Goal: Task Accomplishment & Management: Complete application form

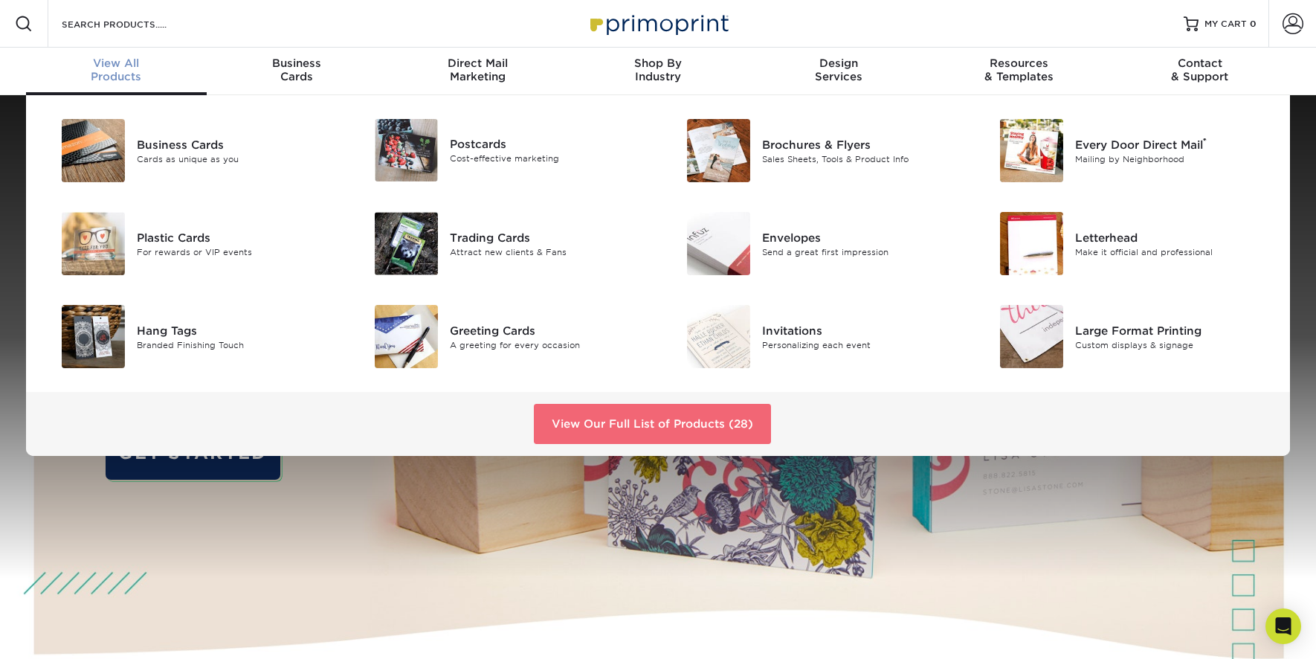
click at [628, 415] on link "View Our Full List of Products (28)" at bounding box center [652, 424] width 237 height 40
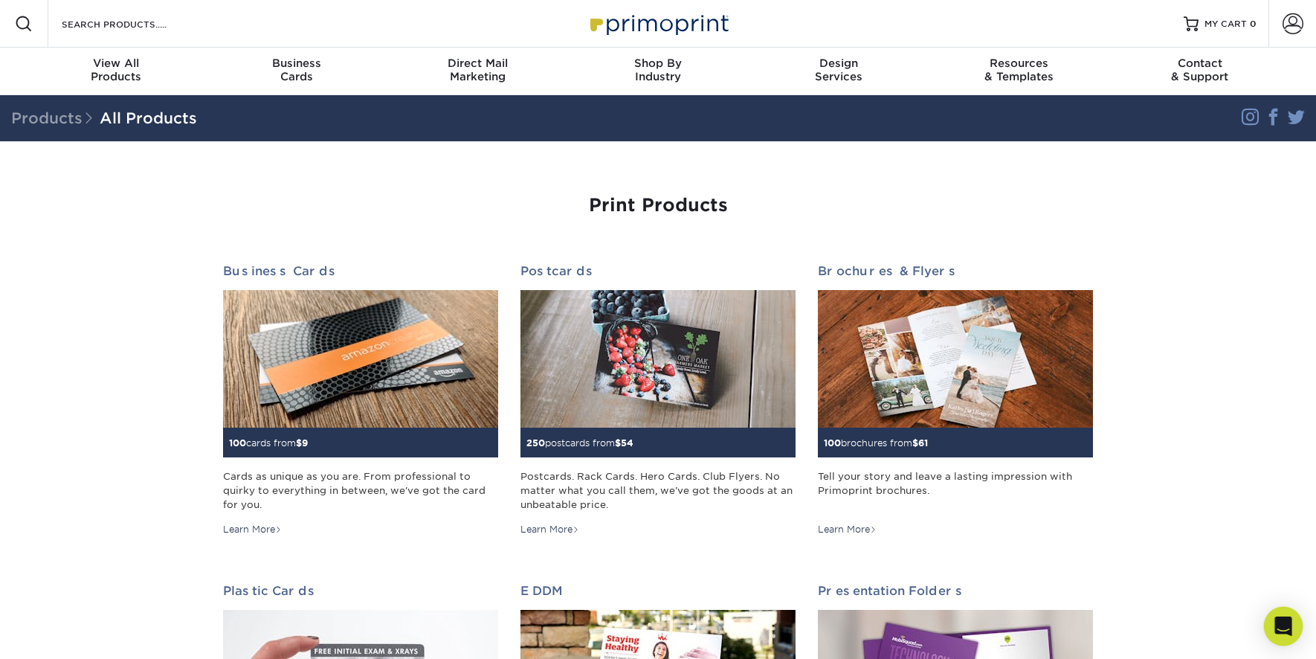
click at [1285, 635] on div "Open Intercom Messenger" at bounding box center [1283, 626] width 39 height 39
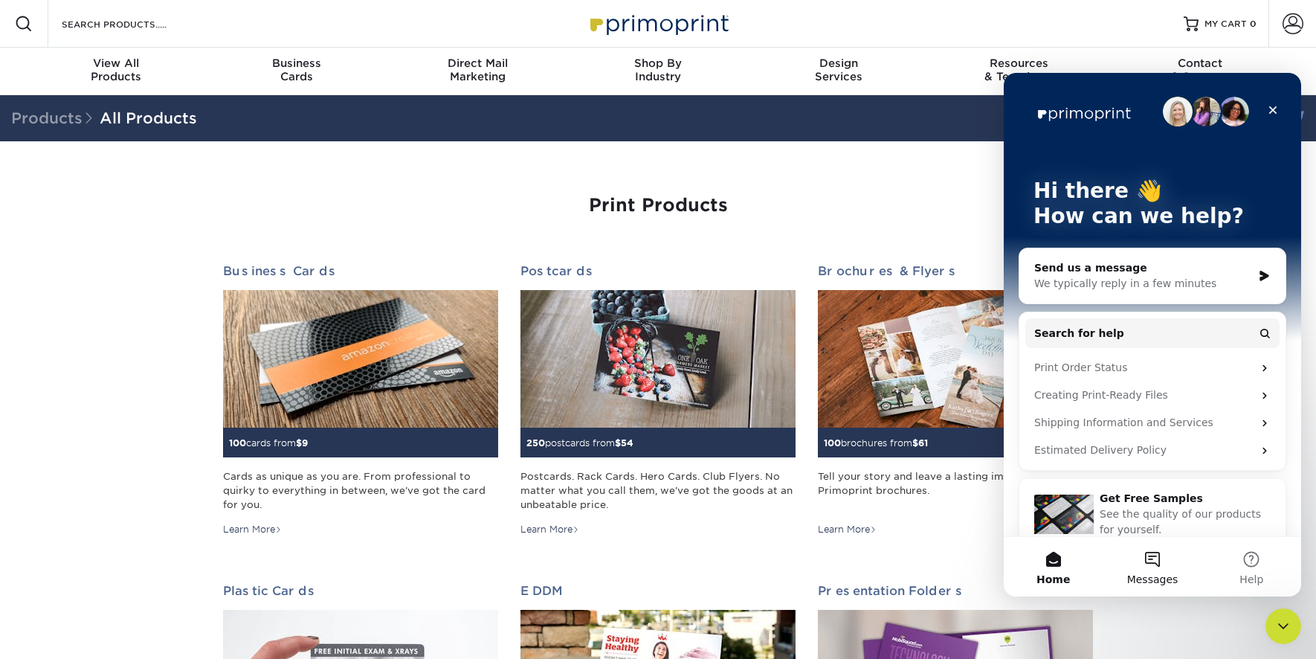
click at [1152, 568] on button "Messages" at bounding box center [1152, 566] width 99 height 59
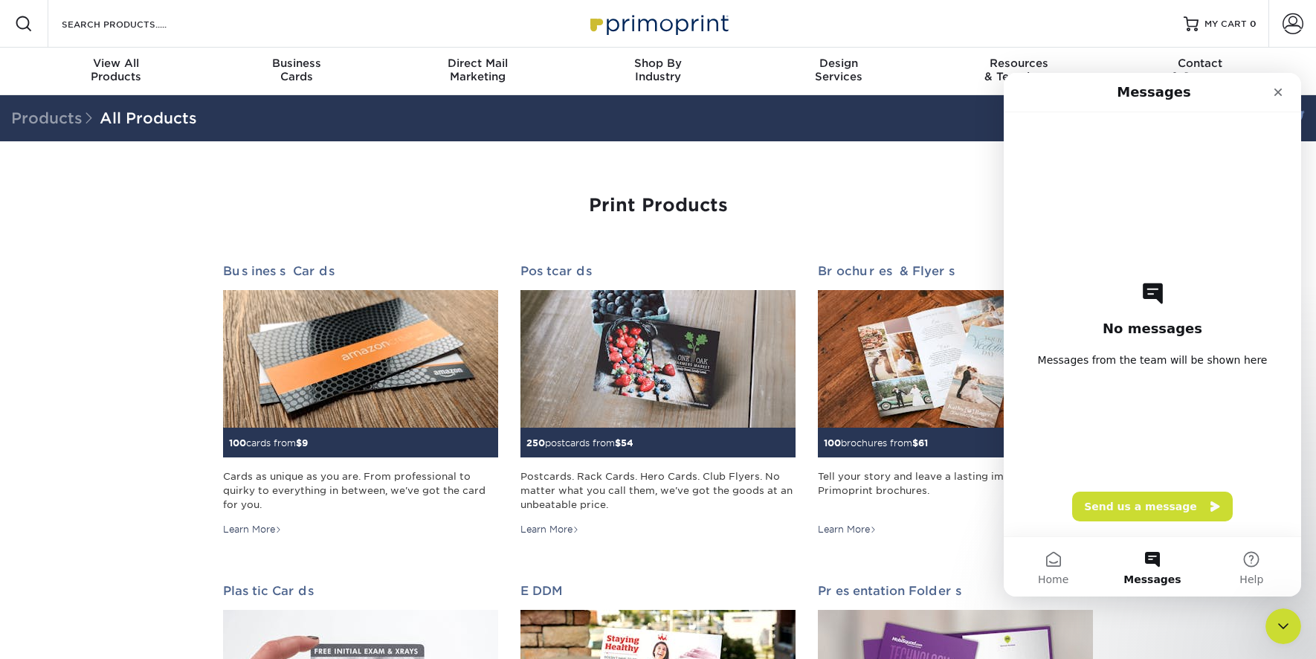
click at [1150, 490] on div "No messages Messages from the team will be shown here Send us a message" at bounding box center [1152, 324] width 245 height 424
click at [1132, 501] on button "Send us a message" at bounding box center [1152, 507] width 161 height 30
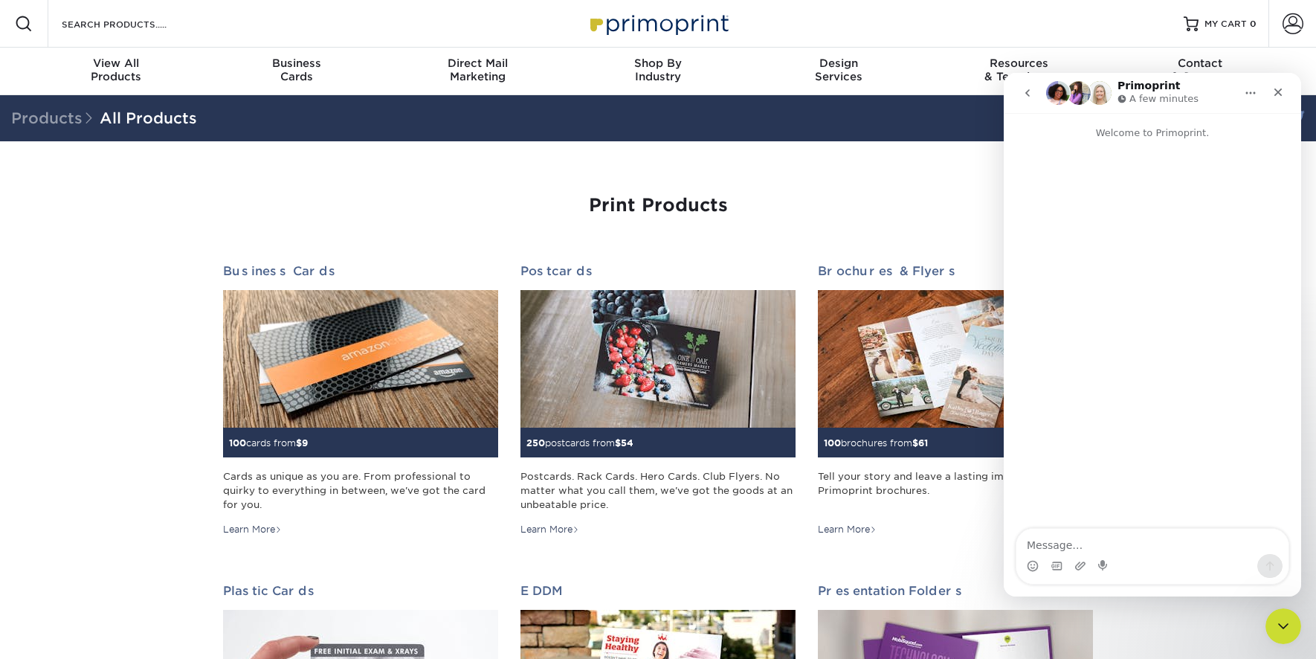
click at [1089, 544] on textarea "Message…" at bounding box center [1153, 541] width 272 height 25
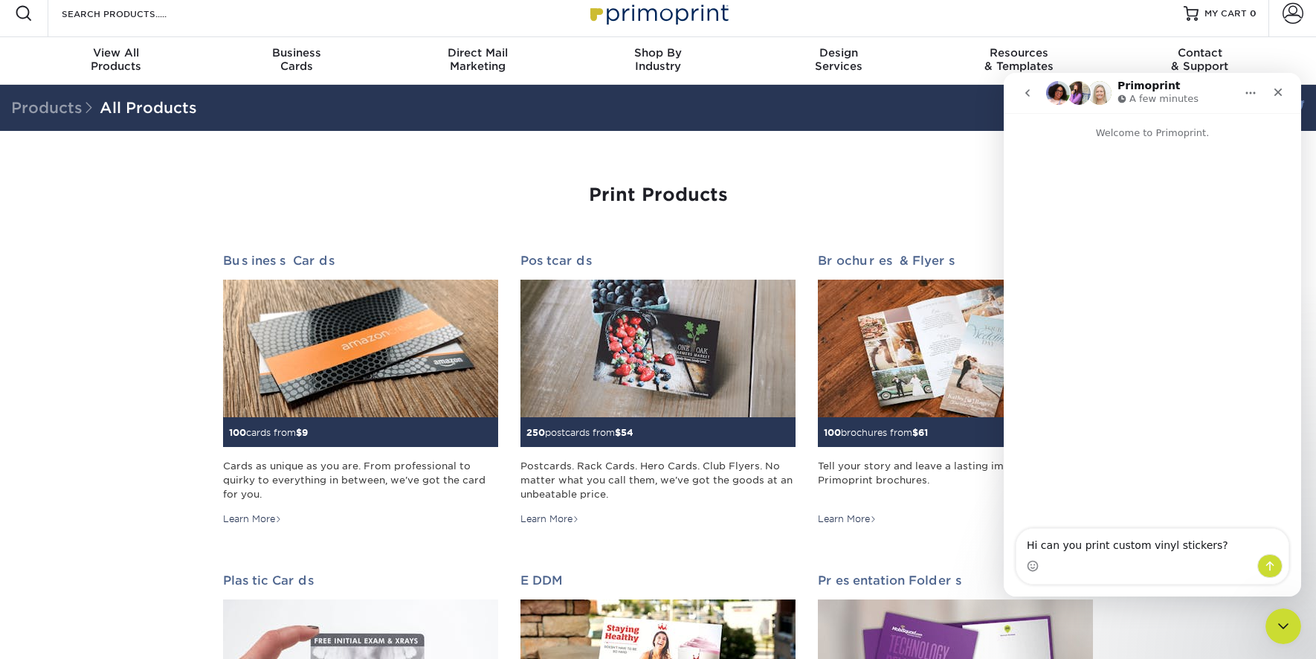
scroll to position [19, 0]
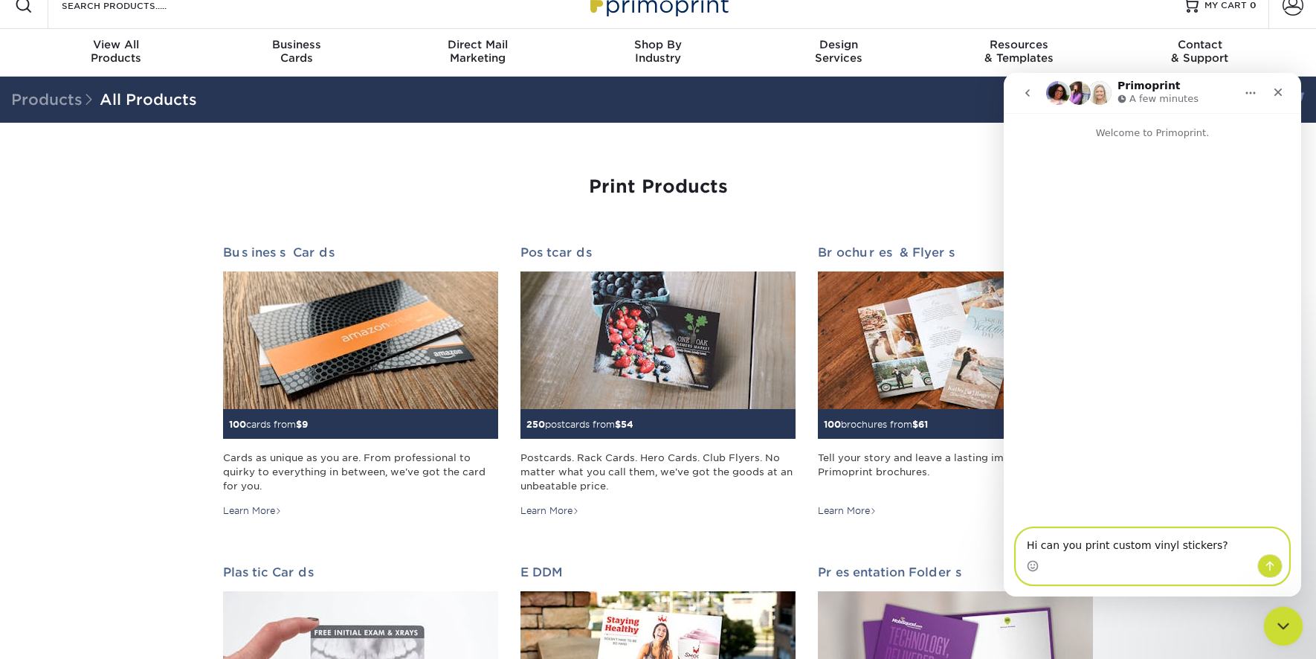
paste textarea "Sticker Size: 26.5" (width) x 7.5" (height)"
type textarea "Hi can you print custom vinyl stickers? Sticker Size: 26.5" (width) x 7.5" (hei…"
click at [1265, 564] on icon "Send a message…" at bounding box center [1270, 566] width 12 height 12
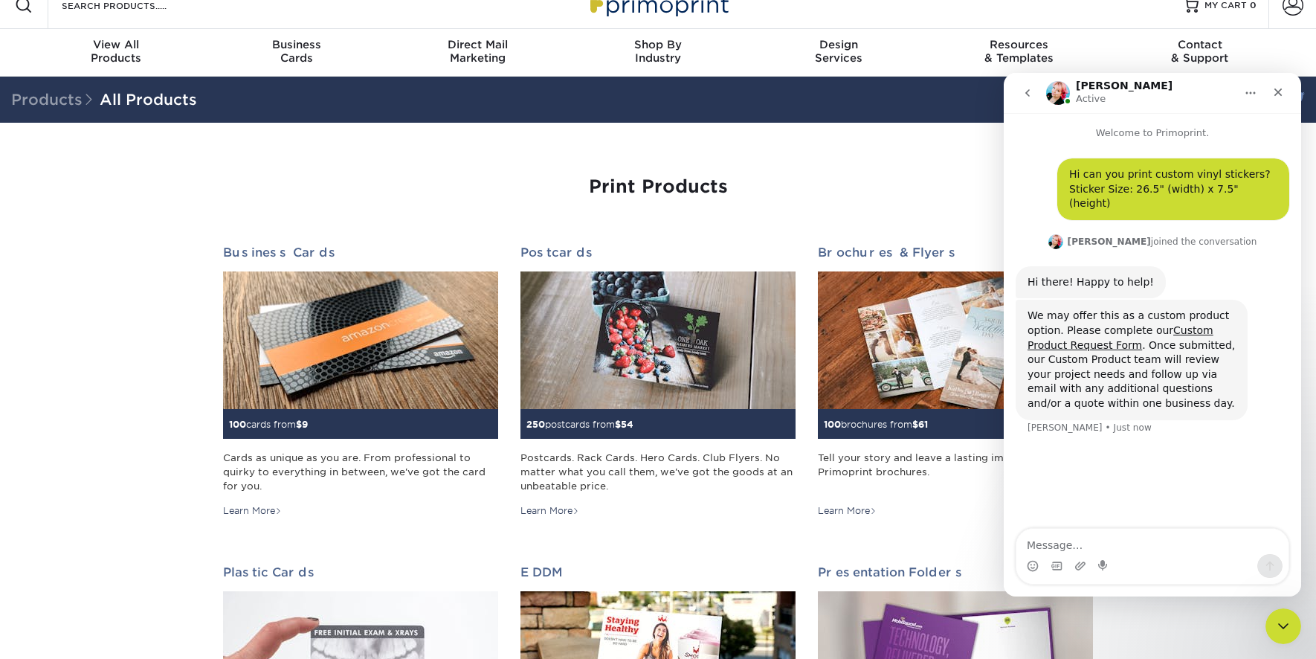
scroll to position [18, 0]
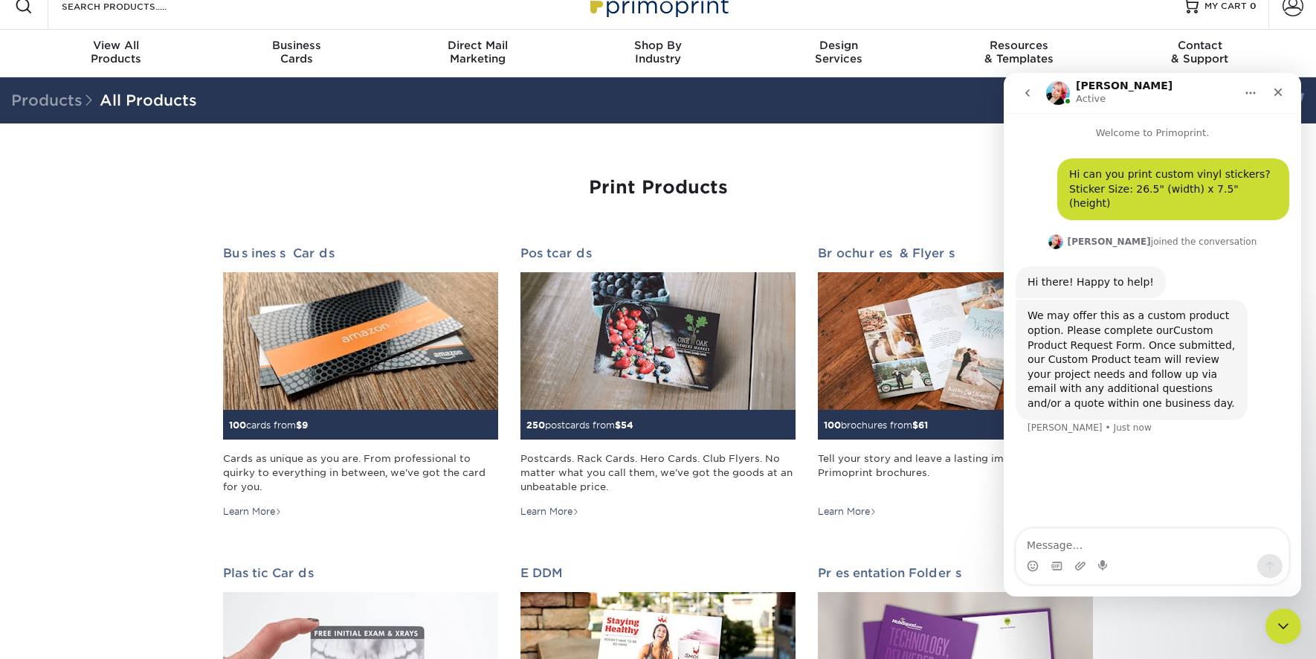
click at [1056, 324] on link "Custom Product Request Form" at bounding box center [1121, 337] width 186 height 27
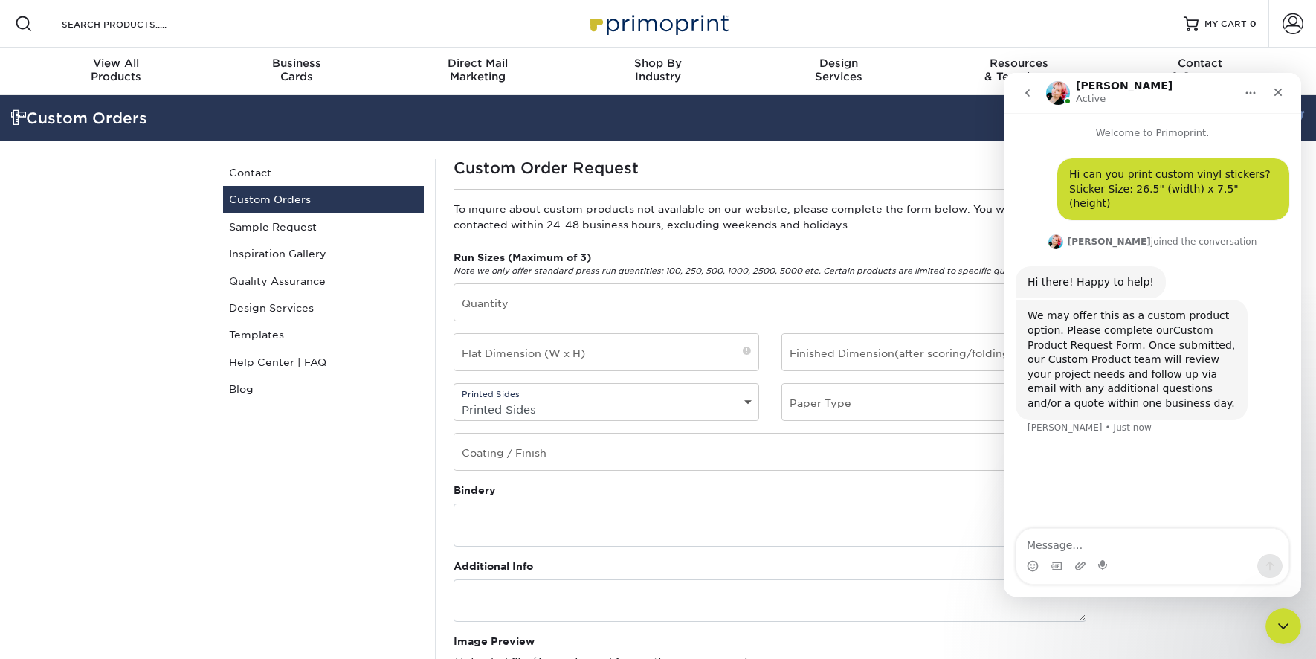
click at [302, 419] on div "Custom Orders Contact Custom Orders Sample Request Inspiration Gallery Quality …" at bounding box center [323, 619] width 223 height 920
click at [547, 387] on div "Printed Sides Printed Sides 4/0 - Single Sided 4/4 - Double Sided" at bounding box center [607, 402] width 306 height 38
click at [543, 401] on select "Printed Sides 4/0 - Single Sided 4/4 - Double Sided" at bounding box center [606, 410] width 304 height 22
select select "4/0 - Single Sided"
click at [454, 399] on select "Printed Sides 4/0 - Single Sided 4/4 - Double Sided" at bounding box center [606, 410] width 304 height 22
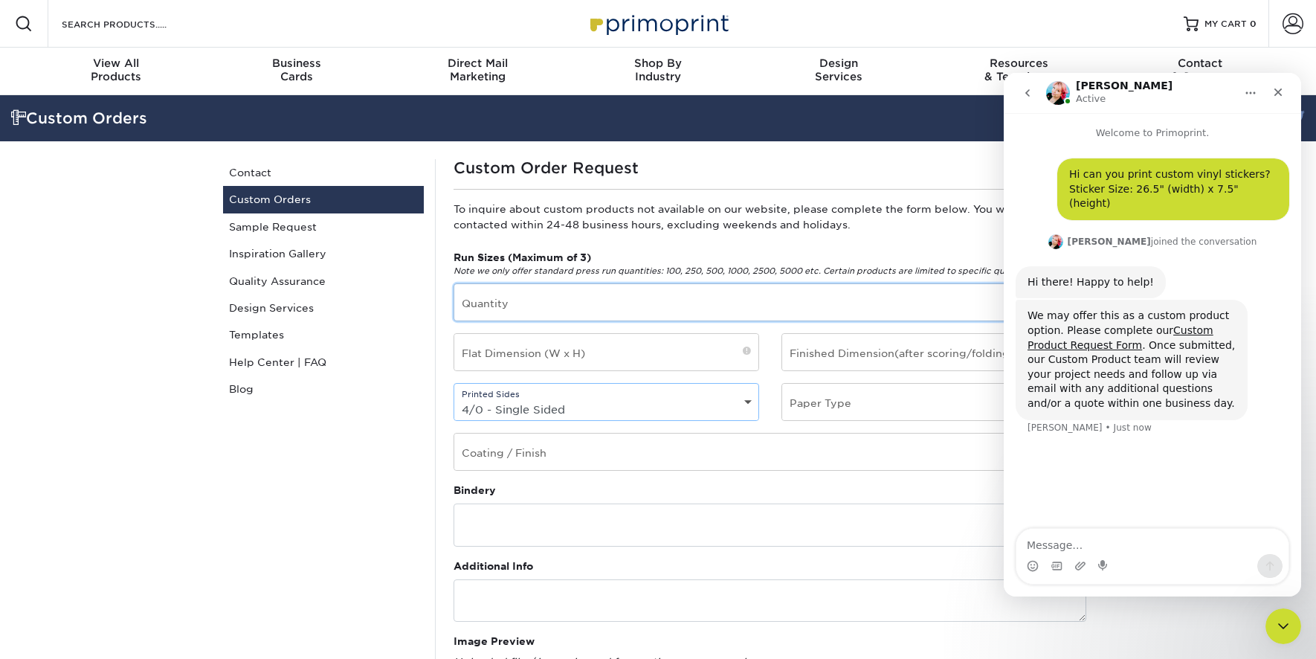
click at [544, 309] on input "text" at bounding box center [769, 302] width 631 height 36
type input "50"
click at [905, 399] on input "text" at bounding box center [934, 402] width 304 height 36
type input "S"
type input "Vinyl Sticker"
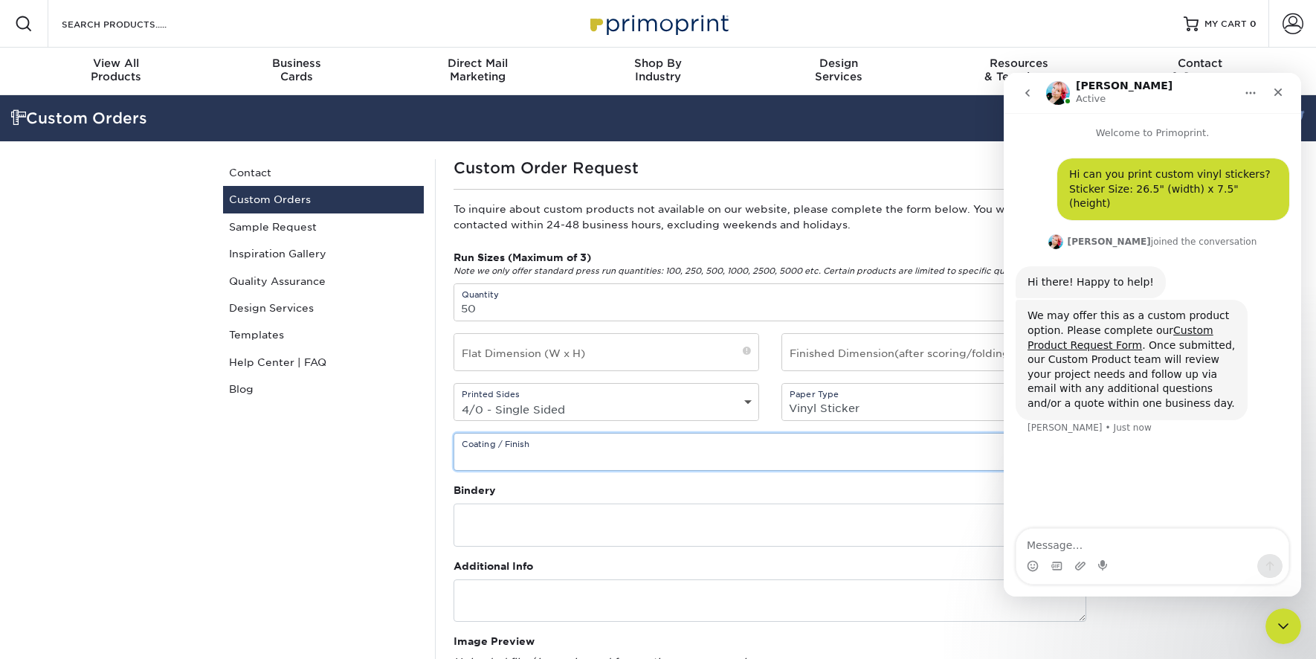
click at [798, 455] on input "text" at bounding box center [769, 452] width 631 height 36
type input "Gloss Black, No UV"
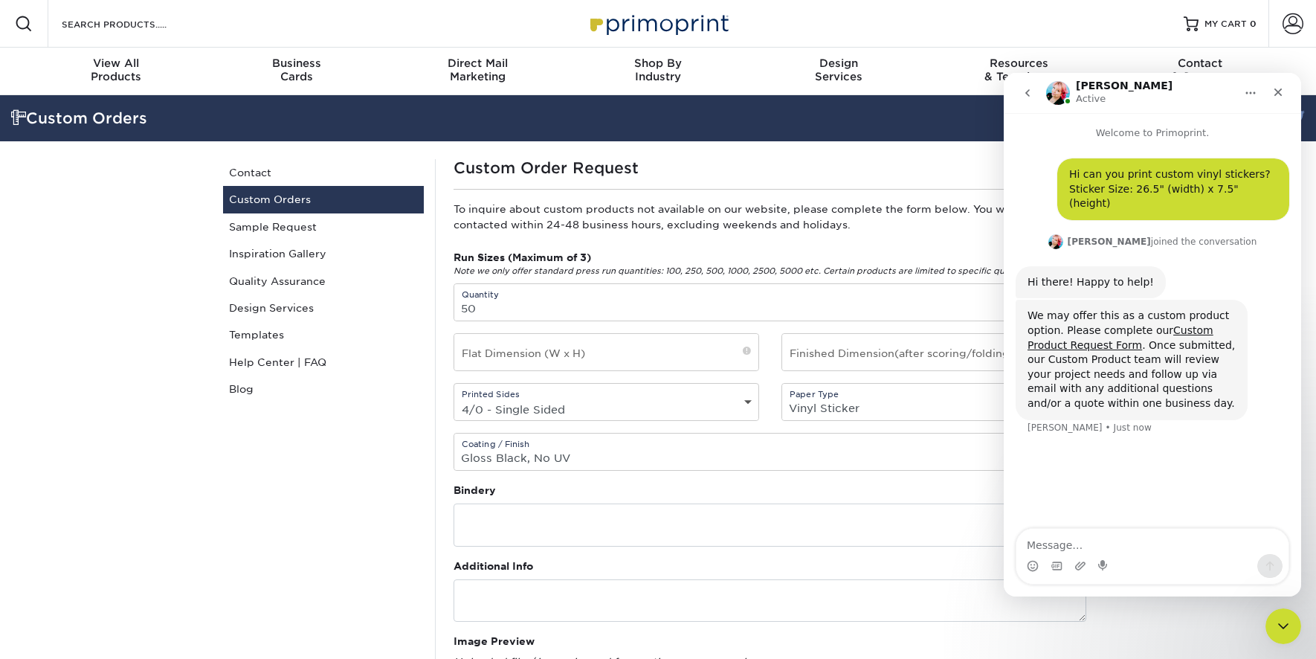
click at [365, 529] on div "Custom Orders Contact Custom Orders Sample Request Inspiration Gallery Quality …" at bounding box center [323, 619] width 223 height 920
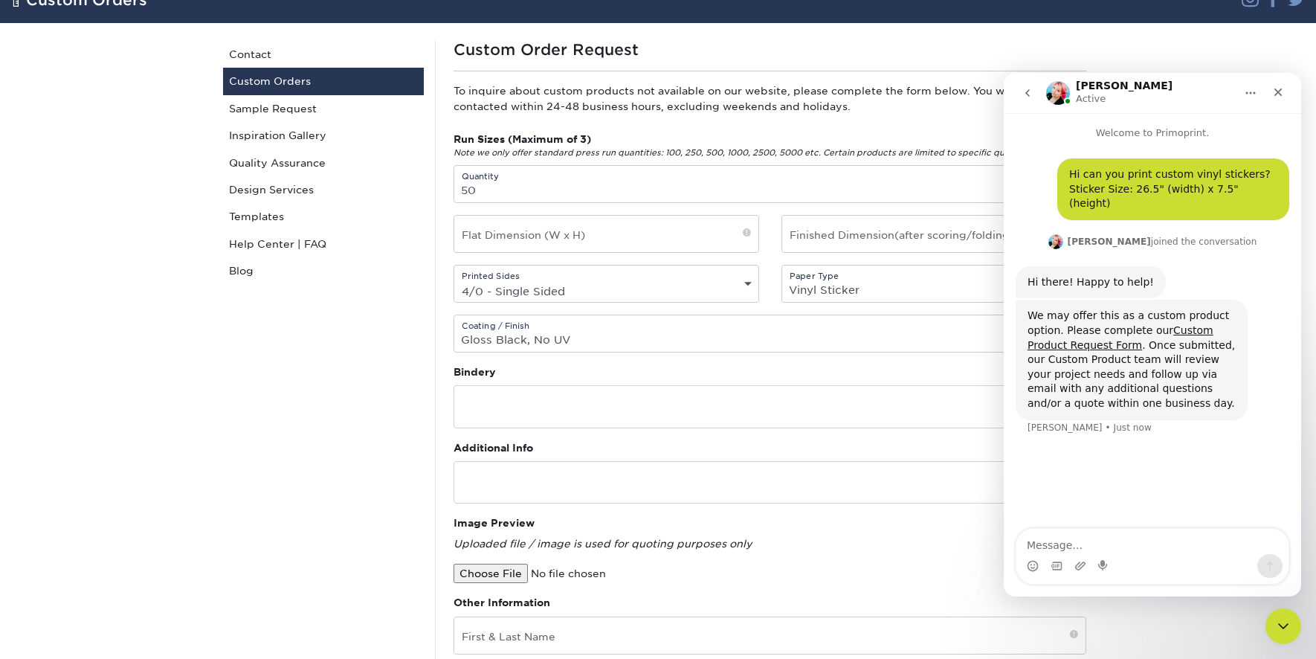
scroll to position [1, 0]
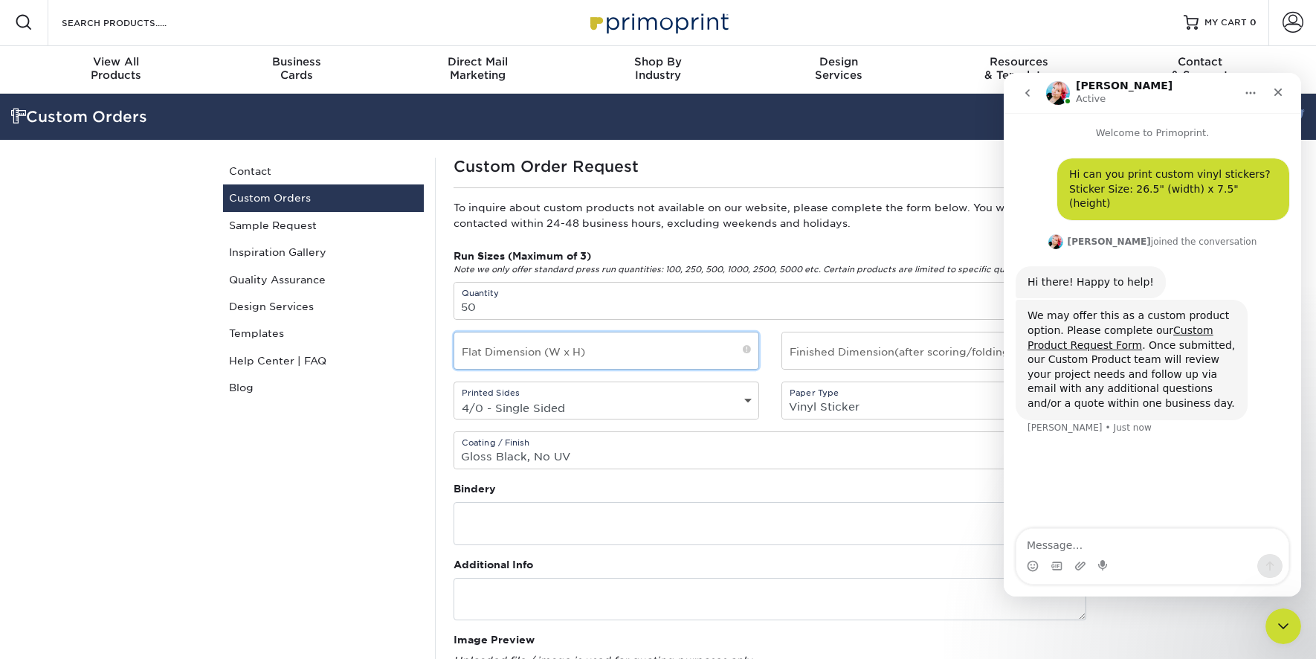
click at [599, 349] on input "text" at bounding box center [606, 350] width 304 height 36
drag, startPoint x: 1269, startPoint y: 193, endPoint x: 1138, endPoint y: 191, distance: 130.1
click at [1130, 188] on div "Hi can you print custom vinyl stickers? Sticker Size: 26.5" (width) x 7.5" (hei…" at bounding box center [1173, 189] width 208 height 44
copy div "26.5" (width) x 7.5" (height)"
click at [489, 359] on input "text" at bounding box center [606, 350] width 304 height 36
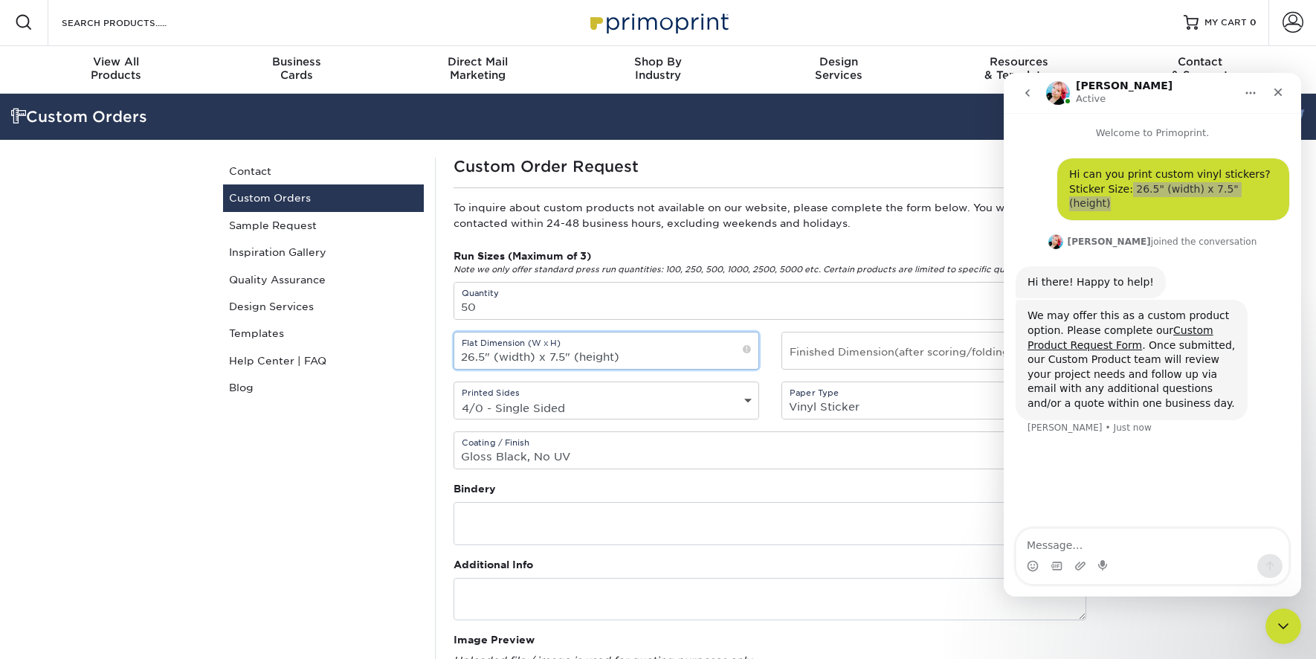
type input "26.5" (width) x 7.5" (height)"
click at [823, 354] on input "text" at bounding box center [934, 350] width 304 height 36
paste input "26.5" (width) x 7.5" (height)"
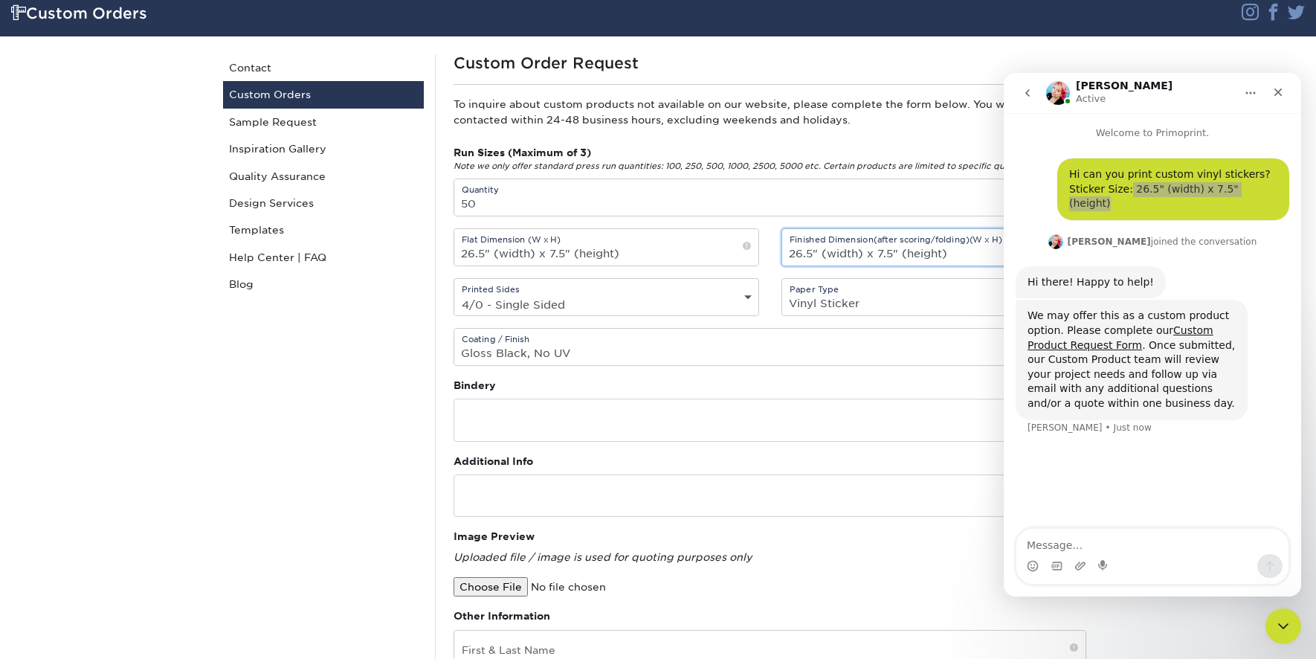
scroll to position [193, 0]
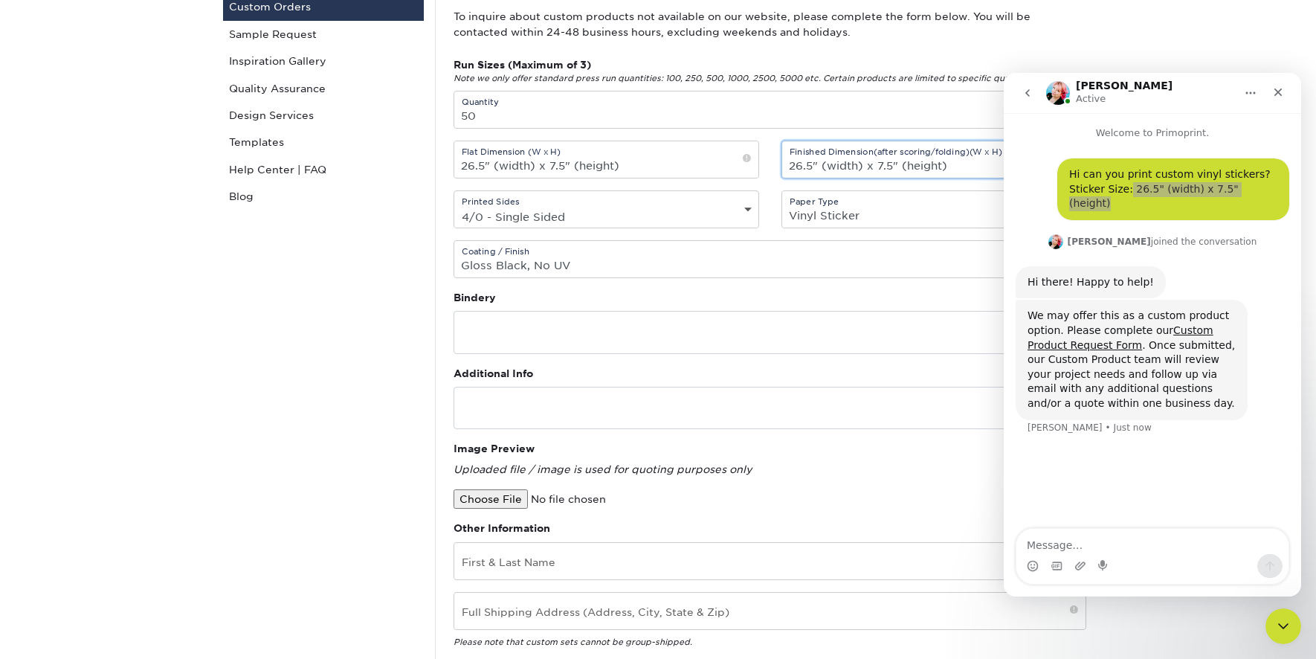
type input "26.5" (width) x 7.5" (height)"
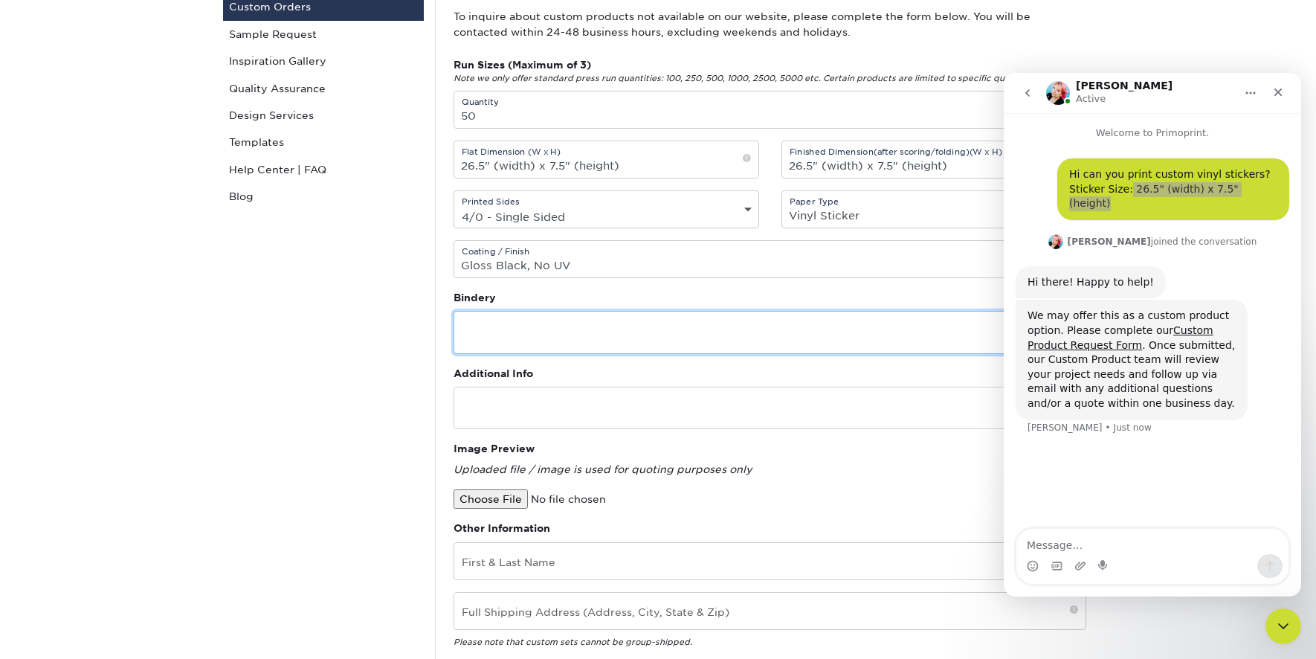
click at [576, 349] on textarea at bounding box center [770, 332] width 633 height 42
paste textarea "26.5" (width) x 7.5" (height)"
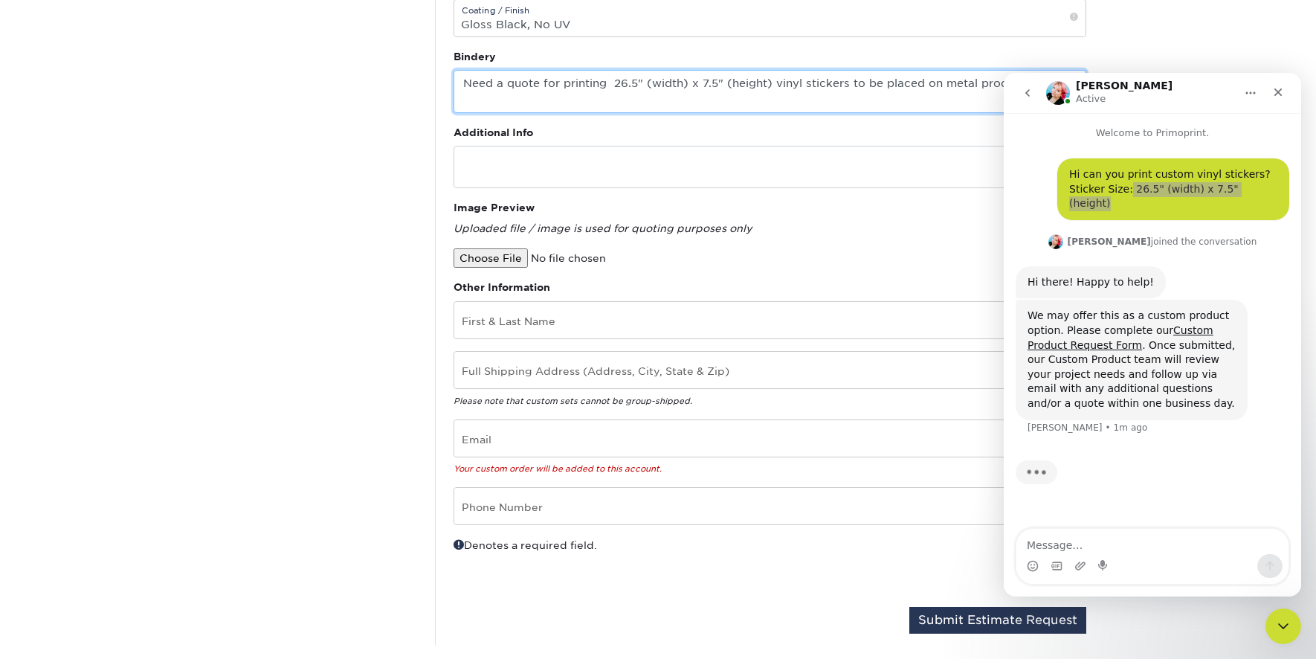
scroll to position [442, 0]
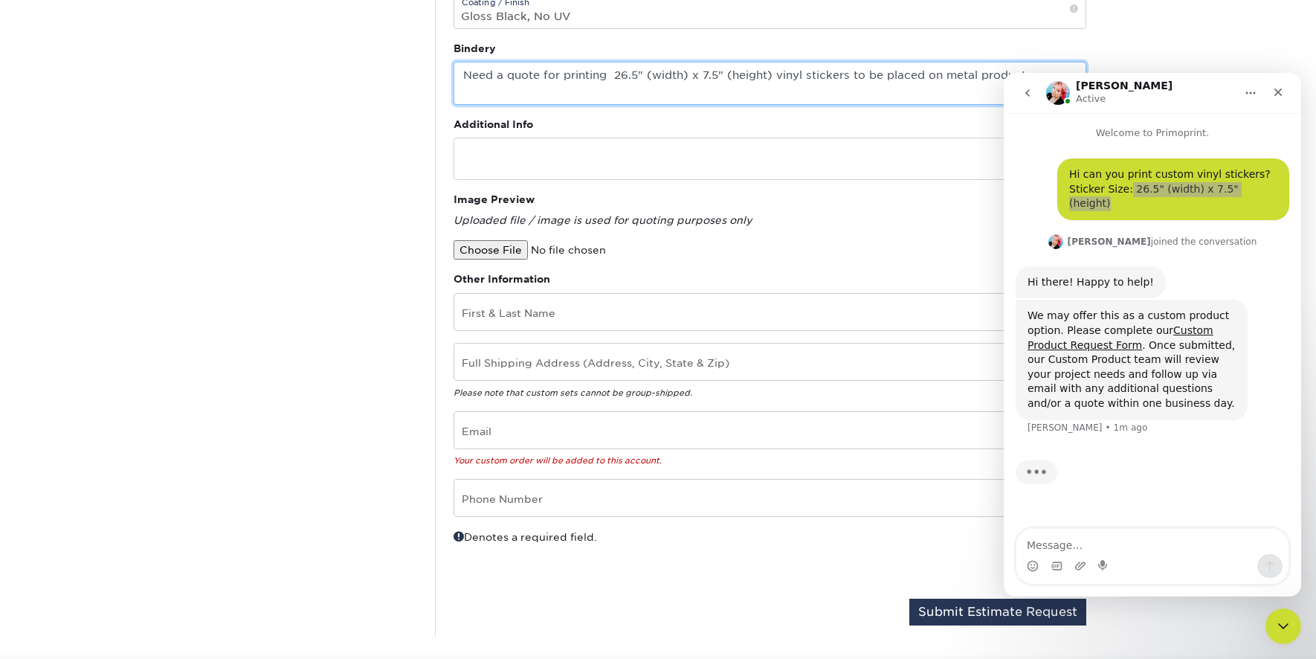
type textarea "Need a quote for printing 26.5" (width) x 7.5" (height) vinyl stickers to be pl…"
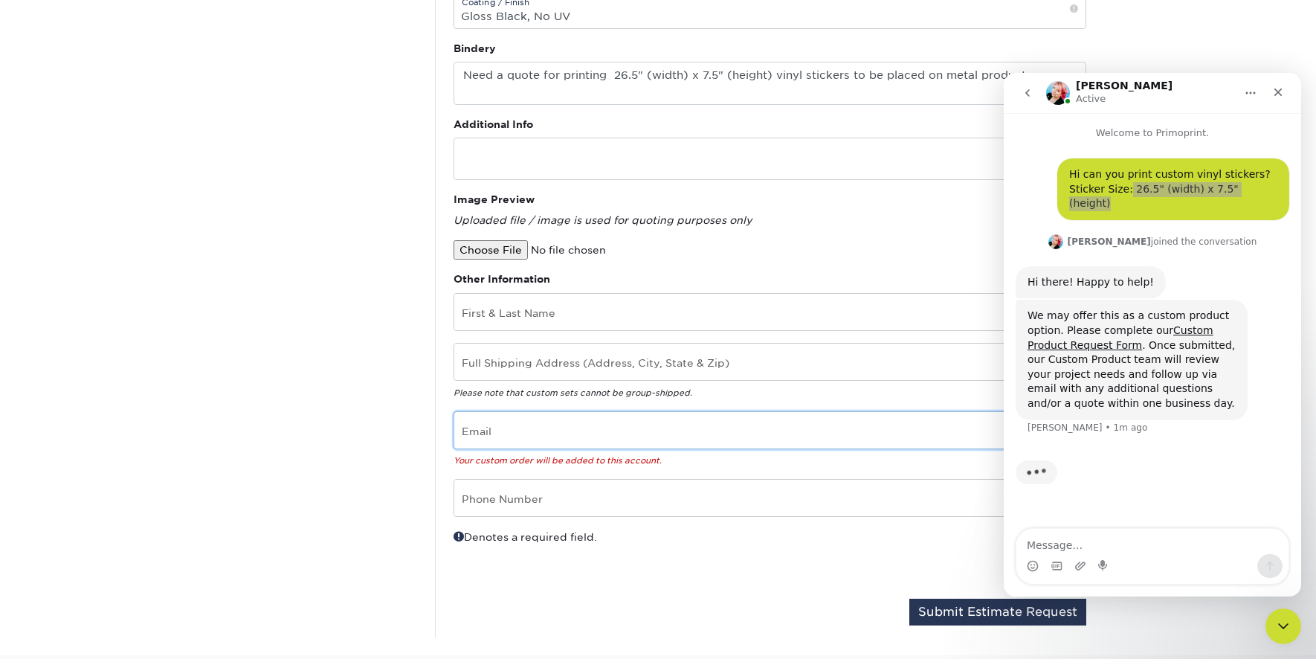
click at [601, 431] on input "email" at bounding box center [769, 430] width 631 height 36
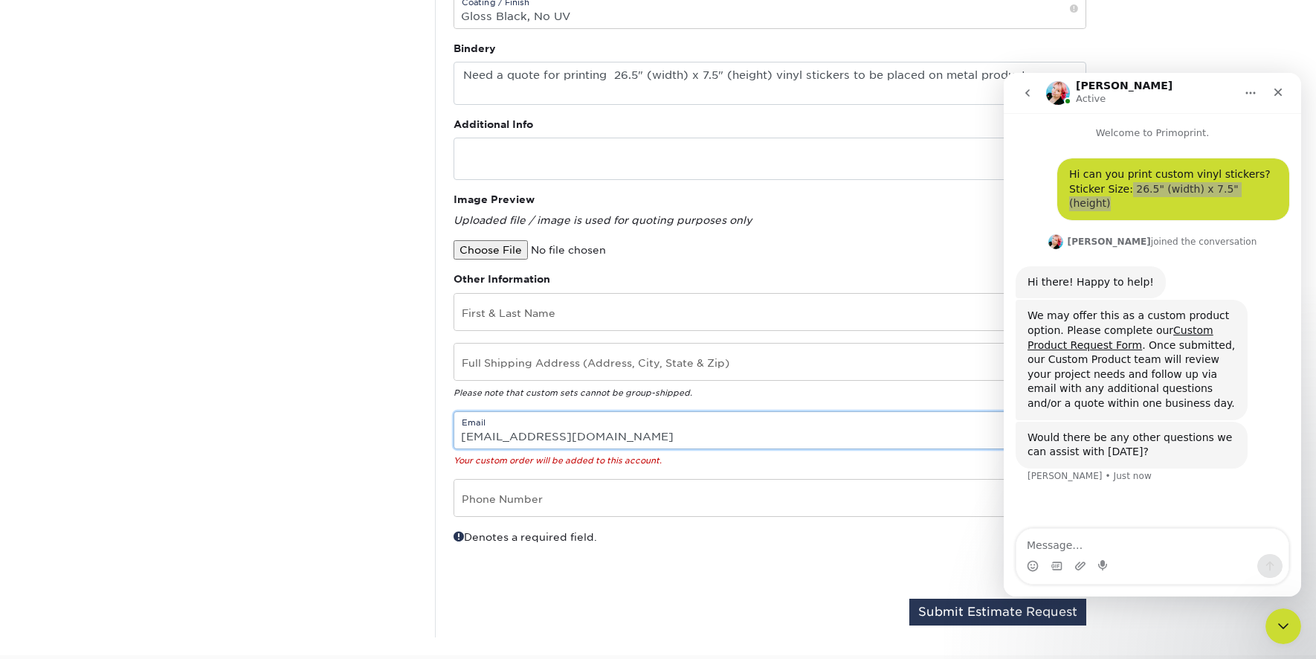
type input "[EMAIL_ADDRESS][DOMAIN_NAME]"
click at [576, 497] on input "text" at bounding box center [769, 498] width 631 height 36
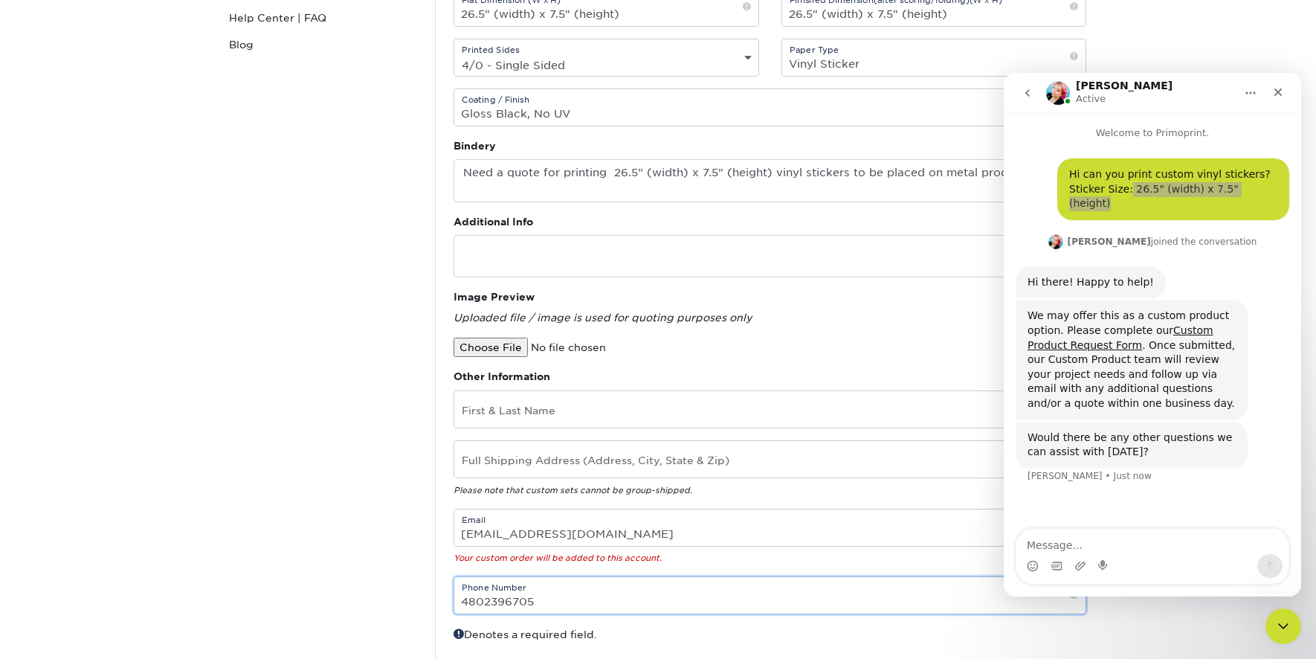
scroll to position [245, 0]
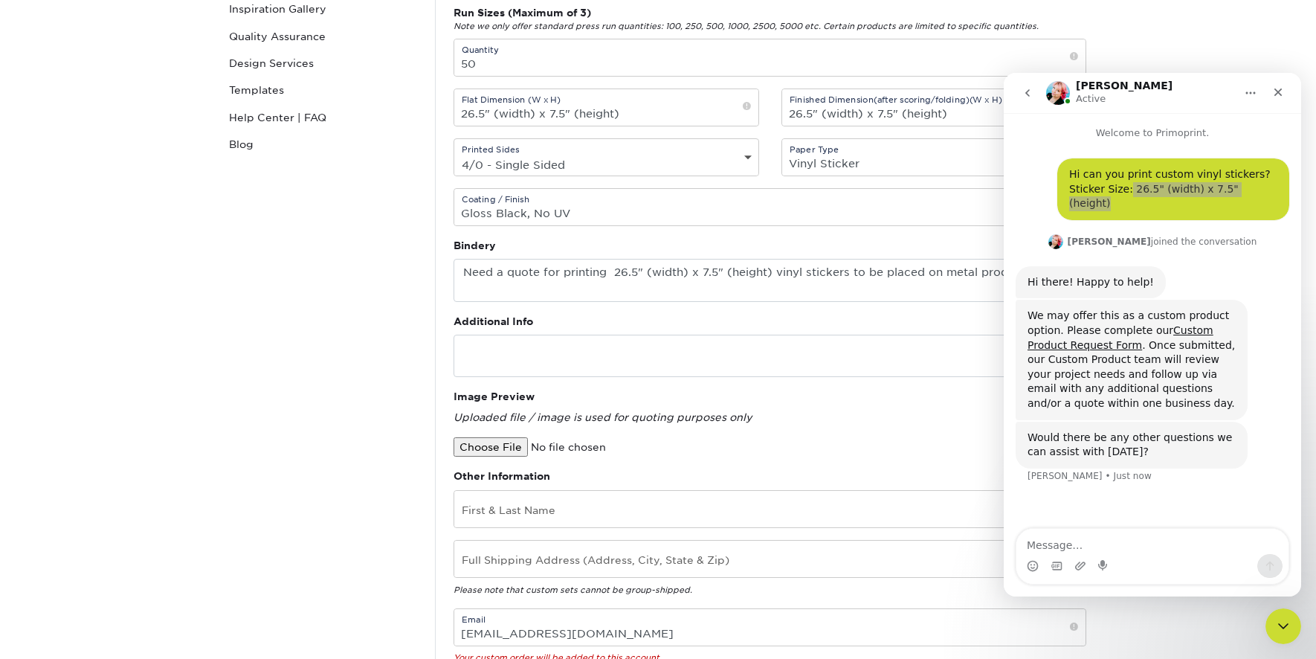
type input "4802396705"
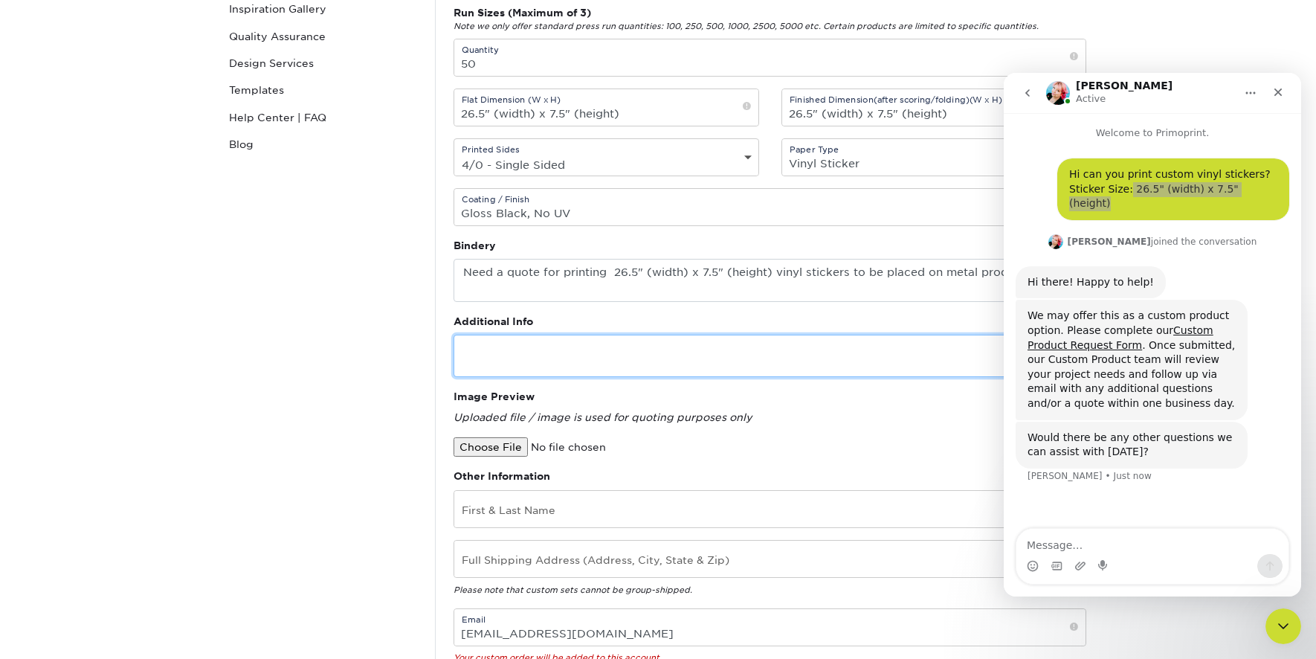
click at [585, 359] on textarea at bounding box center [770, 356] width 633 height 42
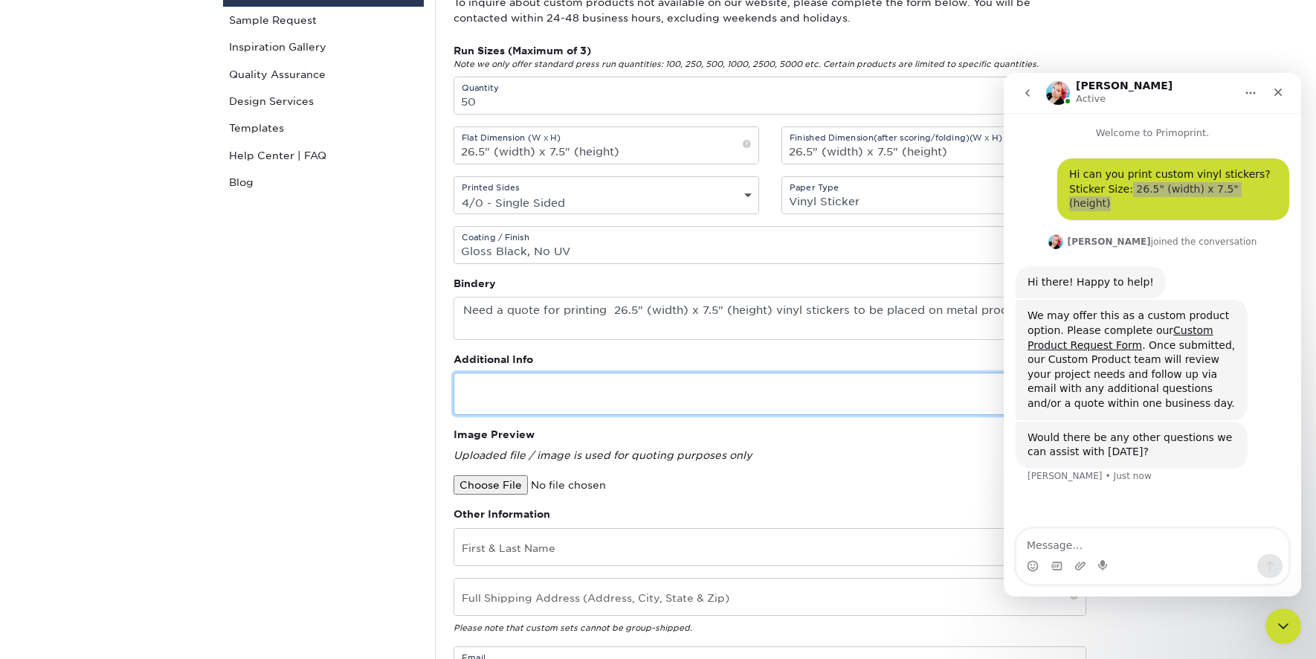
scroll to position [205, 0]
type textarea "I can provide a preview of the sticker on a product to show you want im looking…"
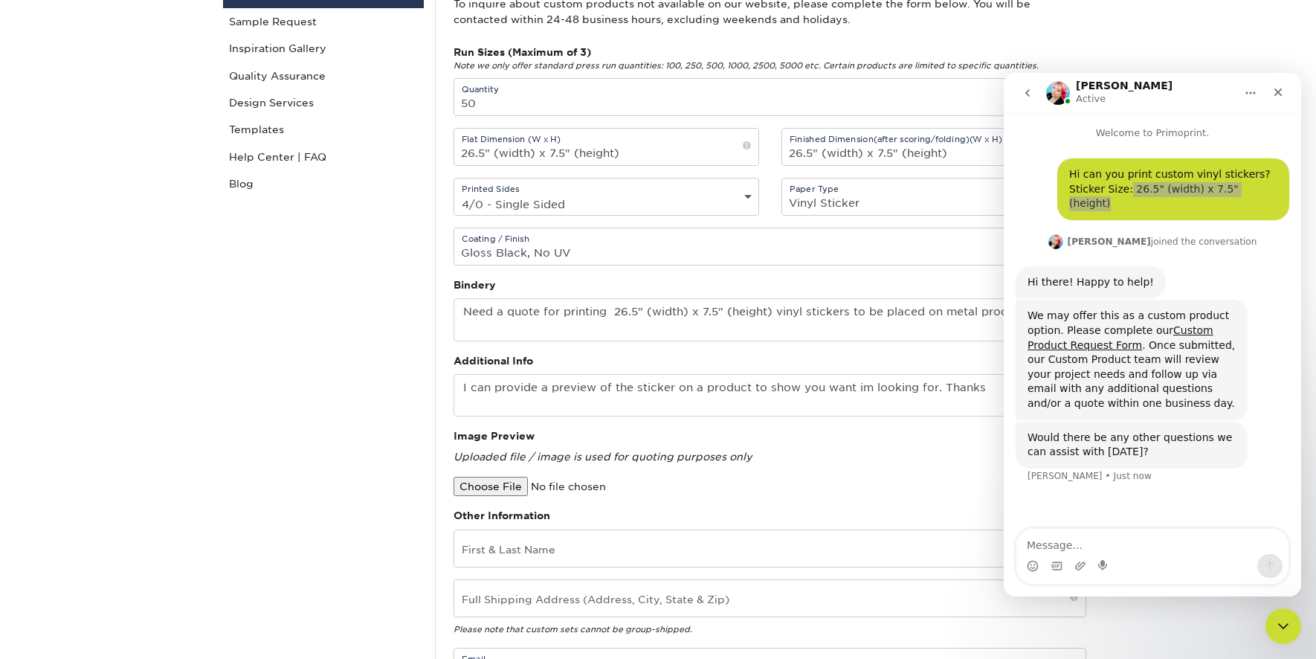
click at [513, 483] on input "file" at bounding box center [580, 486] width 253 height 19
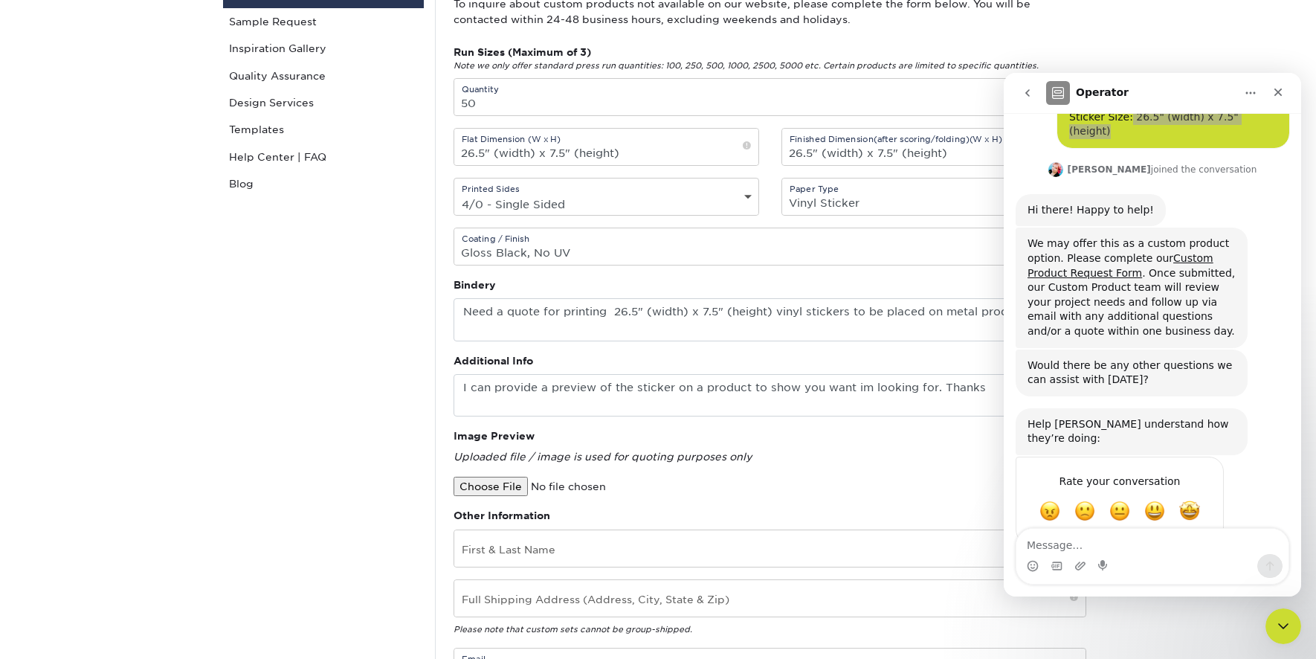
scroll to position [75, 0]
type input "C:\fakepath\Vinyl Sticker Option 1[7].jpg"
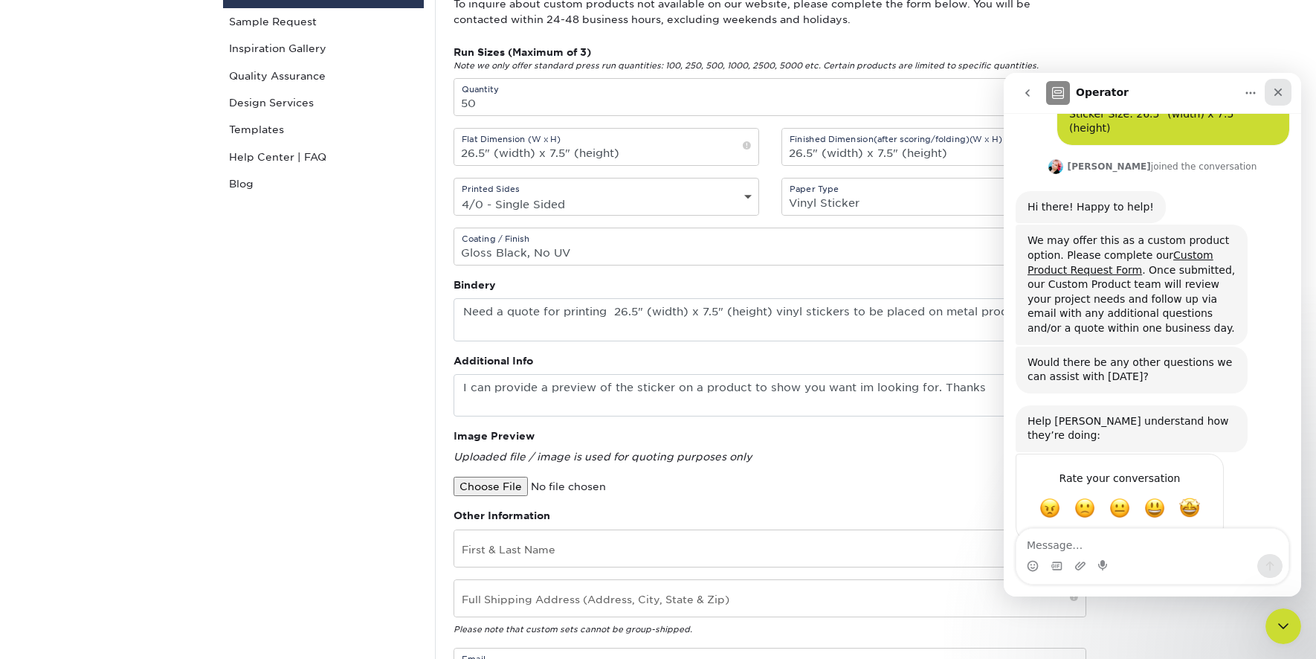
click at [1283, 92] on icon "Close" at bounding box center [1278, 92] width 12 height 12
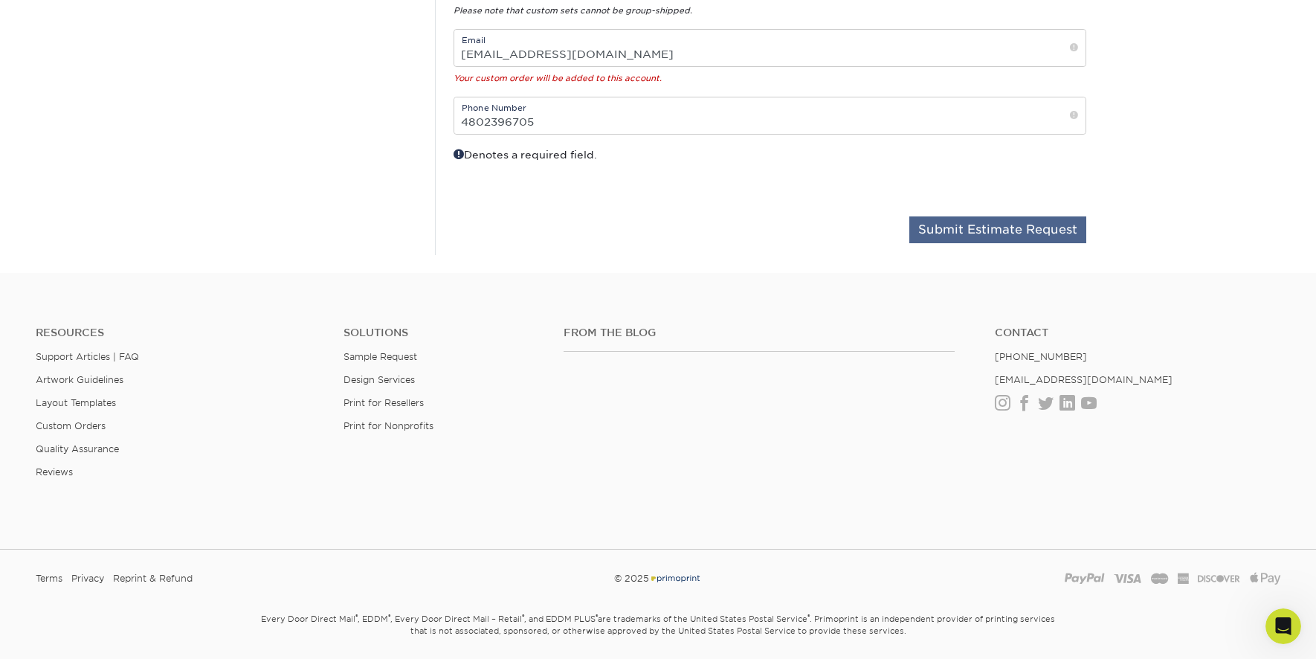
scroll to position [504, 0]
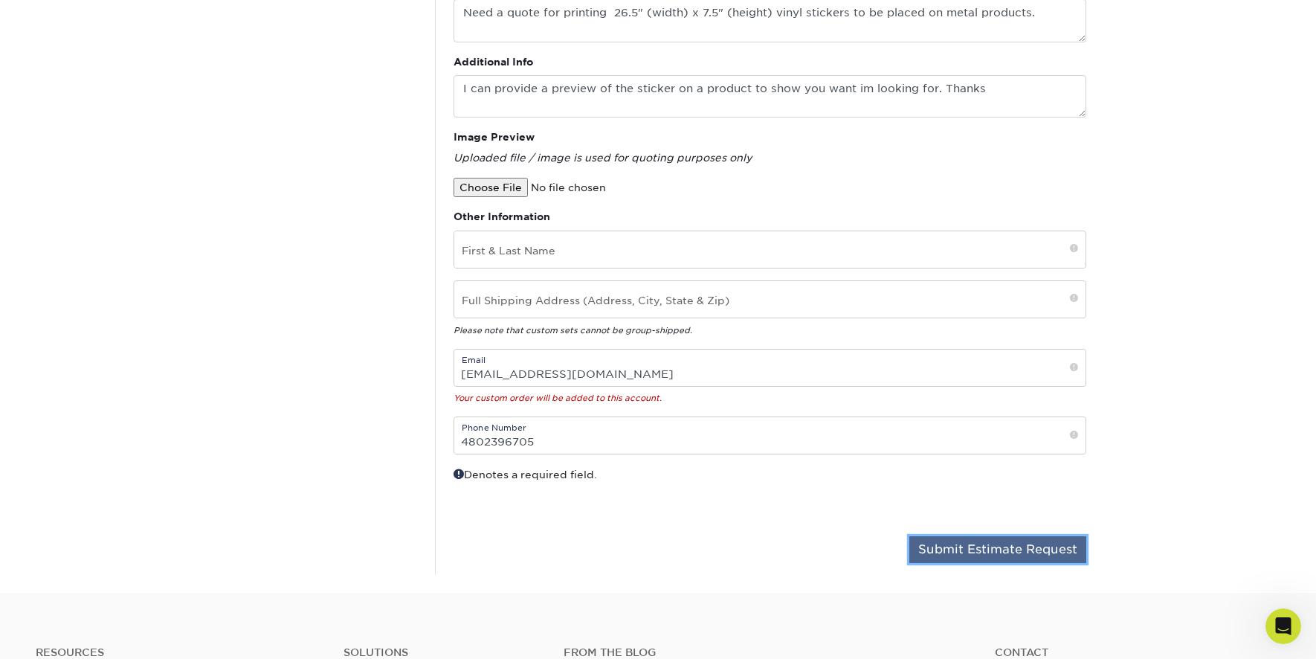
click at [948, 554] on button "Submit Estimate Request" at bounding box center [997, 549] width 177 height 27
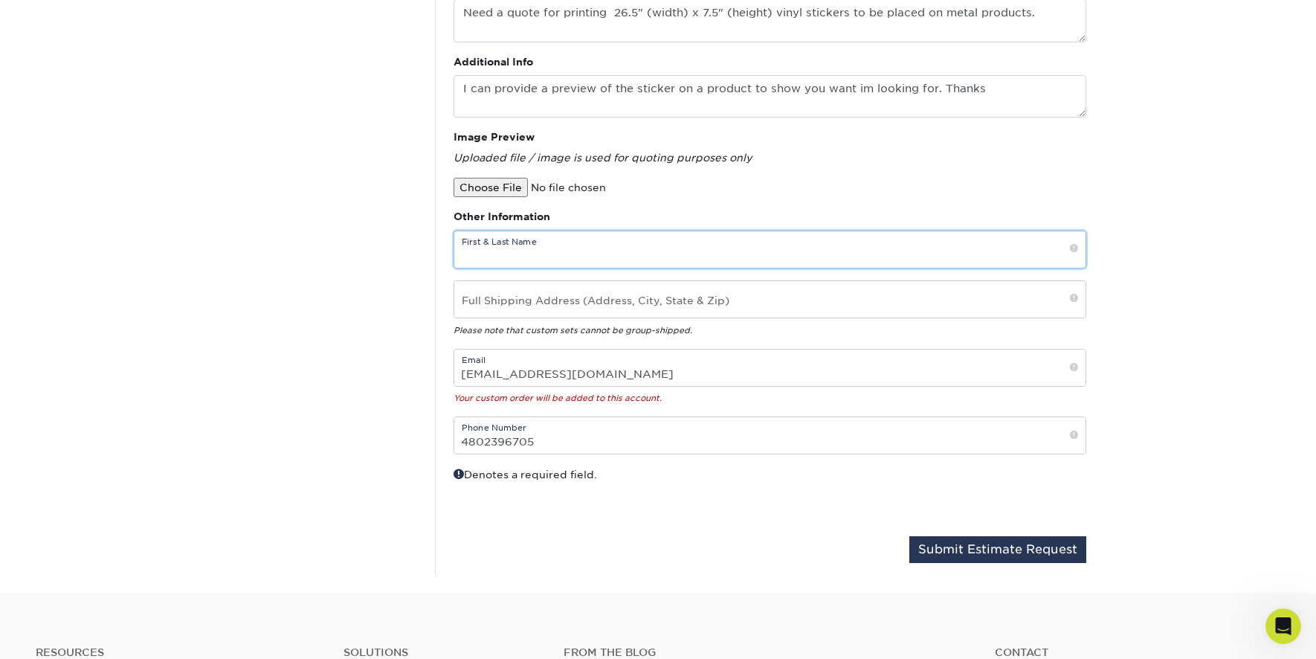
click at [578, 258] on input "text" at bounding box center [769, 249] width 631 height 36
drag, startPoint x: 576, startPoint y: 250, endPoint x: 582, endPoint y: 256, distance: 8.4
click at [582, 256] on input "text" at bounding box center [769, 249] width 631 height 36
type input "[PERSON_NAME]"
click at [1016, 556] on button "Submit Estimate Request" at bounding box center [997, 549] width 177 height 27
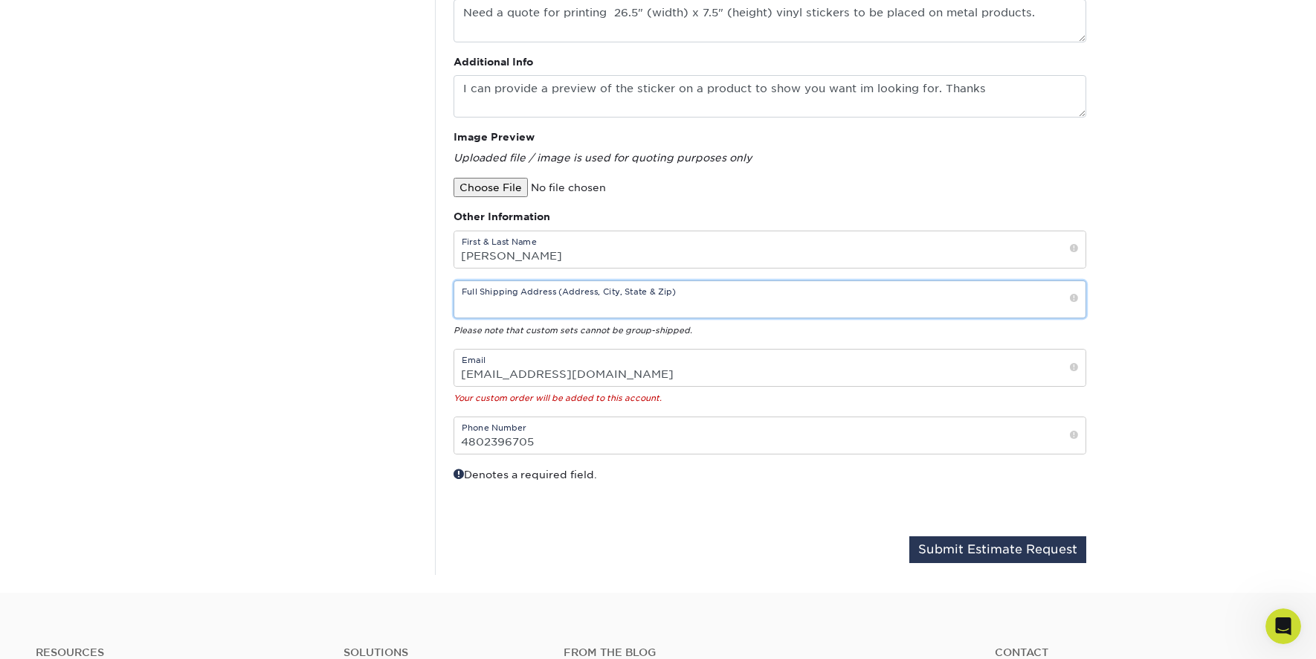
click at [579, 302] on input "text" at bounding box center [769, 299] width 631 height 36
type input "[STREET_ADDRESS]"
drag, startPoint x: 978, startPoint y: 545, endPoint x: 962, endPoint y: 545, distance: 16.4
click at [976, 545] on button "Submit Estimate Request" at bounding box center [997, 549] width 177 height 27
